Goal: Transaction & Acquisition: Book appointment/travel/reservation

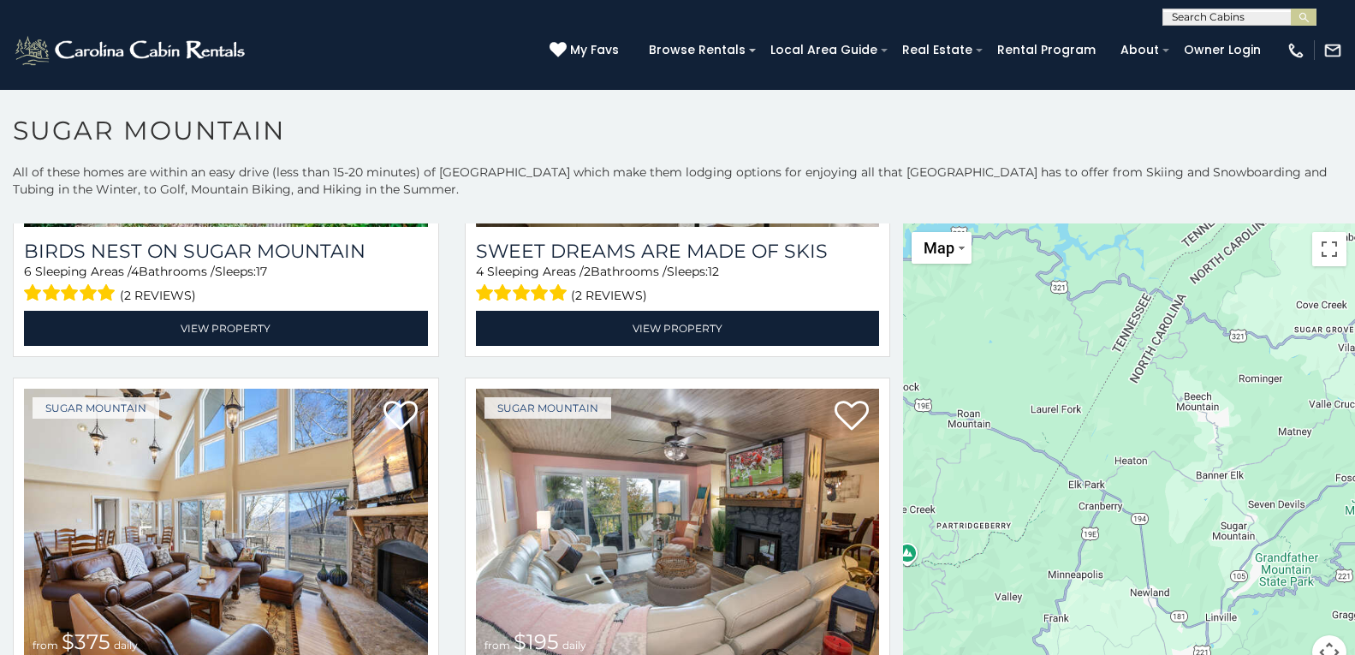
scroll to position [9, 0]
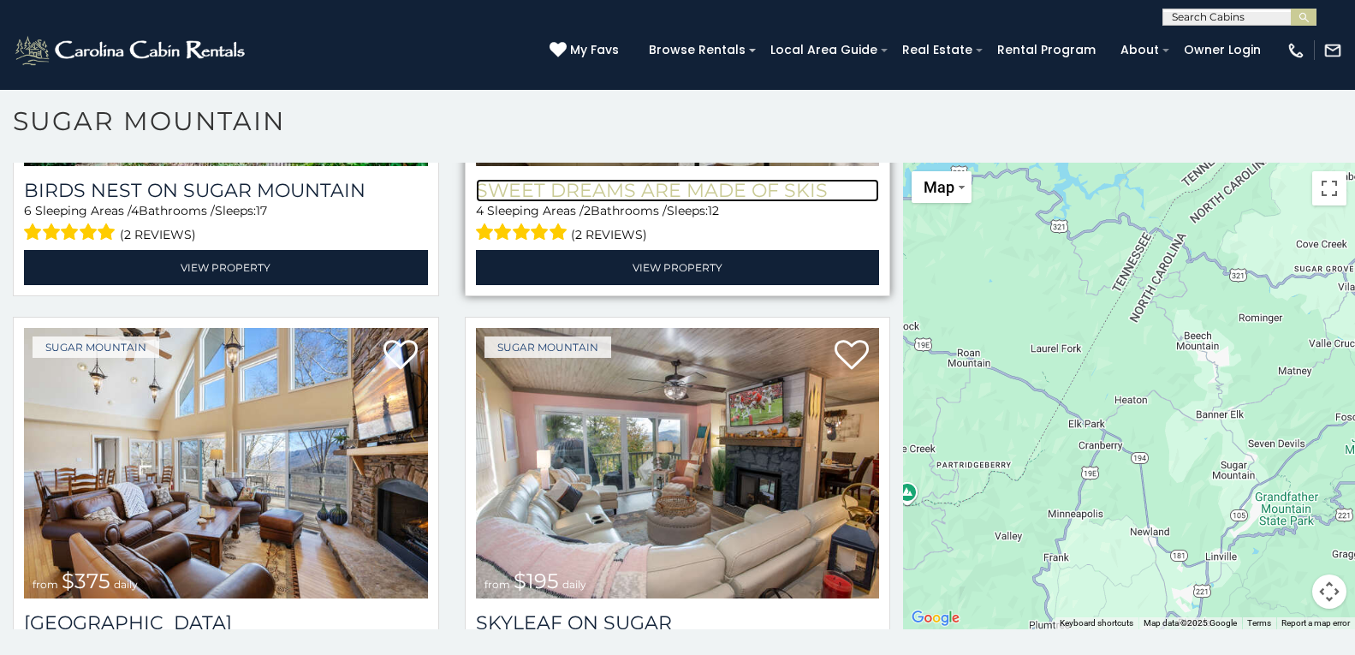
click at [563, 179] on h3 "Sweet Dreams Are Made Of Skis" at bounding box center [678, 190] width 404 height 23
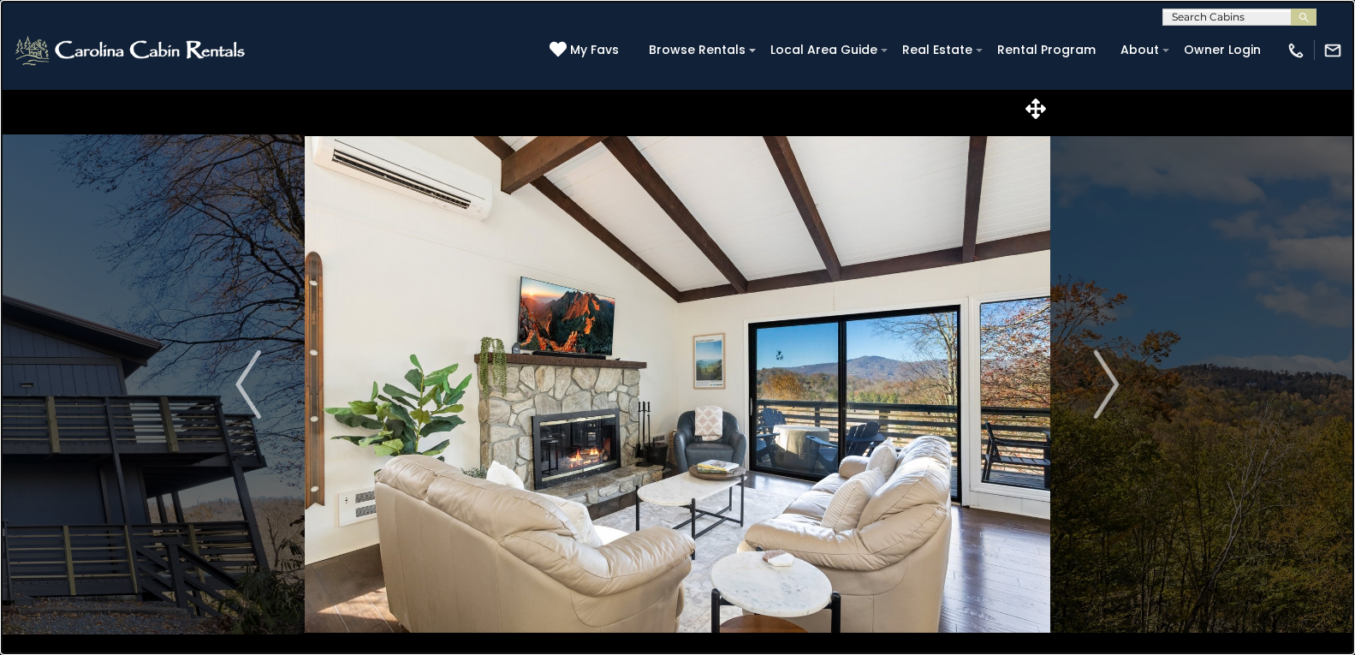
click at [390, 267] on link at bounding box center [677, 327] width 1355 height 655
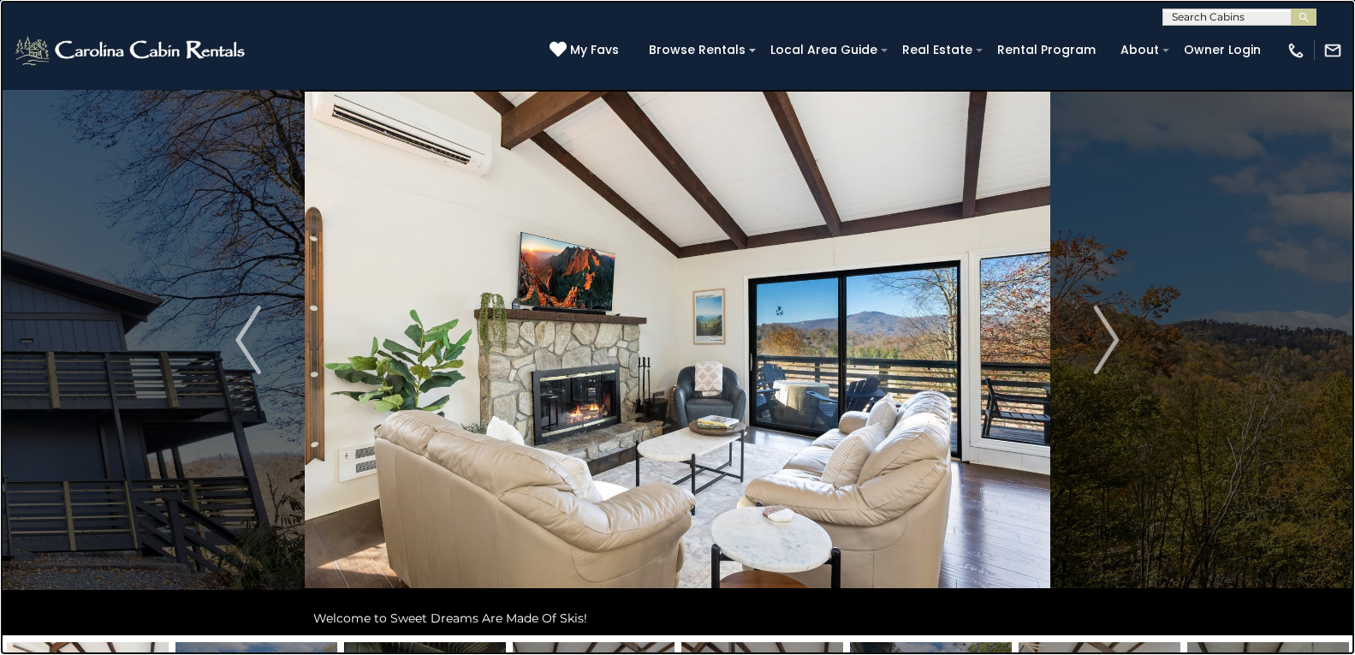
scroll to position [21, 0]
